Goal: Check status

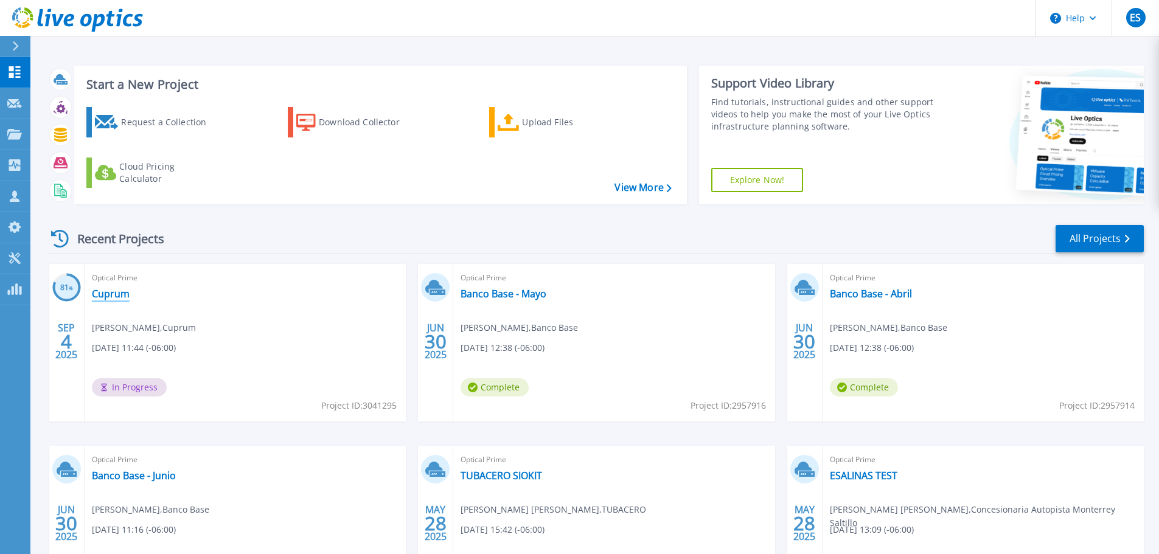
click at [110, 294] on link "Cuprum" at bounding box center [111, 294] width 38 height 12
